Goal: Information Seeking & Learning: Learn about a topic

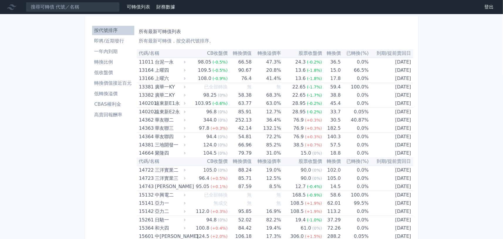
click at [120, 38] on li "即將/近期發行" at bounding box center [113, 41] width 42 height 7
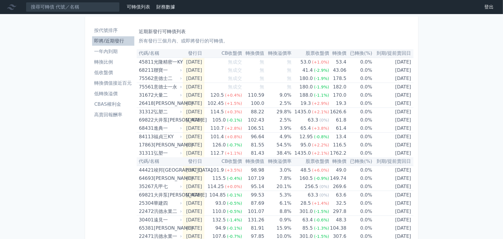
click at [40, 57] on div "可轉債列表 財務數據 可轉債列表 財務數據 登出 登出 按代號排序 即將/近期發行 一年內到期 轉換比例 低收盤價 轉換價值接近百元 低轉換溢價" at bounding box center [251, 204] width 503 height 408
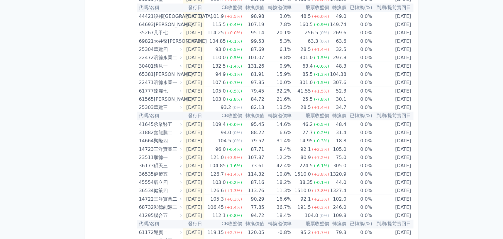
scroll to position [168, 0]
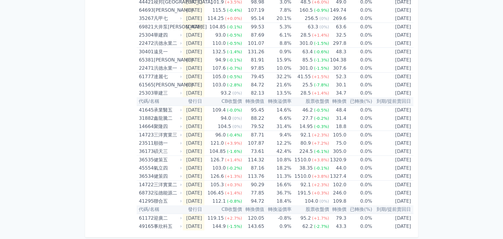
click at [23, 150] on div "可轉債列表 財務數據 可轉債列表 財務數據 登出 登出 按代號排序 即將/近期發行 一年內到期 轉換比例 低收盤價 轉換價值接近百元 低轉換溢價" at bounding box center [251, 36] width 503 height 408
click at [113, 83] on div "按代號排序 即將/近期發行 一年內到期 轉換比例 低收盤價 轉換價值接近百元 低轉換溢價 CBAS權利金 高賣回報酬率" at bounding box center [113, 43] width 47 height 376
drag, startPoint x: 96, startPoint y: 90, endPoint x: 99, endPoint y: 89, distance: 3.2
click at [96, 90] on div "按代號排序 即將/近期發行 一年內到期 轉換比例 低收盤價 轉換價值接近百元 低轉換溢價 CBAS權利金 高賣回報酬率" at bounding box center [113, 43] width 47 height 376
click at [51, 167] on div "可轉債列表 財務數據 可轉債列表 財務數據 登出 登出 按代號排序 即將/近期發行 一年內到期 轉換比例 低收盤價 轉換價值接近百元 低轉換溢價" at bounding box center [251, 36] width 503 height 408
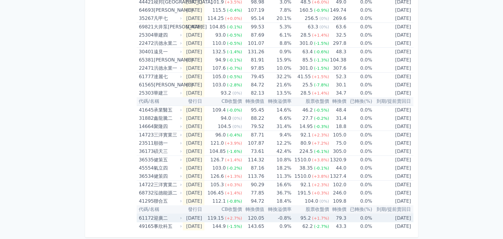
click at [341, 218] on td "79.3" at bounding box center [337, 218] width 17 height 9
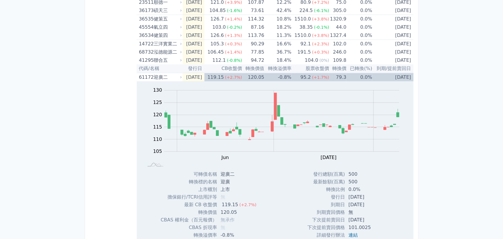
scroll to position [315, 0]
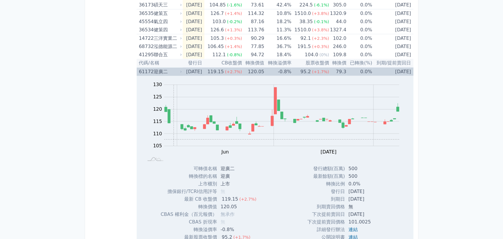
drag, startPoint x: 77, startPoint y: 117, endPoint x: 98, endPoint y: 115, distance: 20.9
click at [145, 73] on div "61172" at bounding box center [145, 72] width 13 height 8
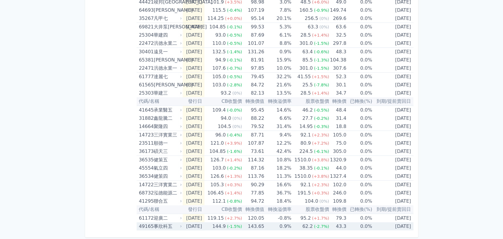
click at [270, 229] on td "0.9%" at bounding box center [277, 227] width 27 height 8
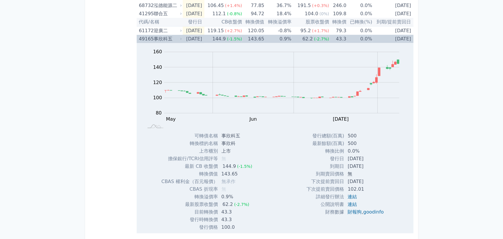
scroll to position [359, 0]
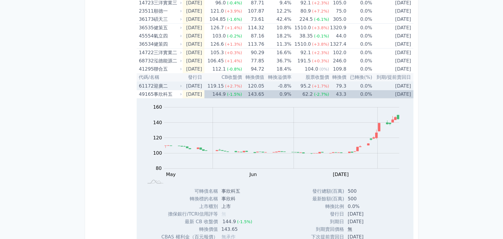
click at [161, 90] on div "事欣科五" at bounding box center [167, 94] width 27 height 8
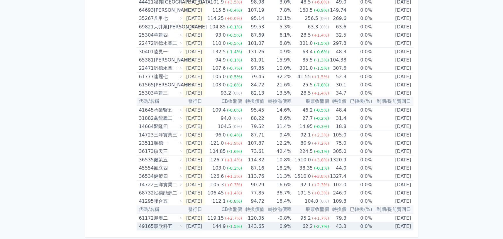
click at [161, 218] on div "迎廣二" at bounding box center [167, 218] width 27 height 8
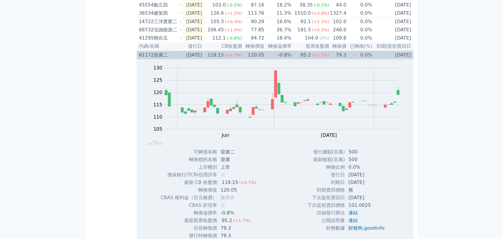
scroll to position [359, 0]
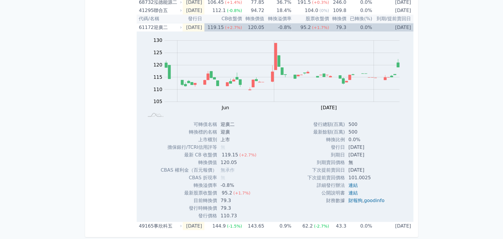
drag, startPoint x: 36, startPoint y: 100, endPoint x: 41, endPoint y: 100, distance: 4.7
